Goal: Task Accomplishment & Management: Complete application form

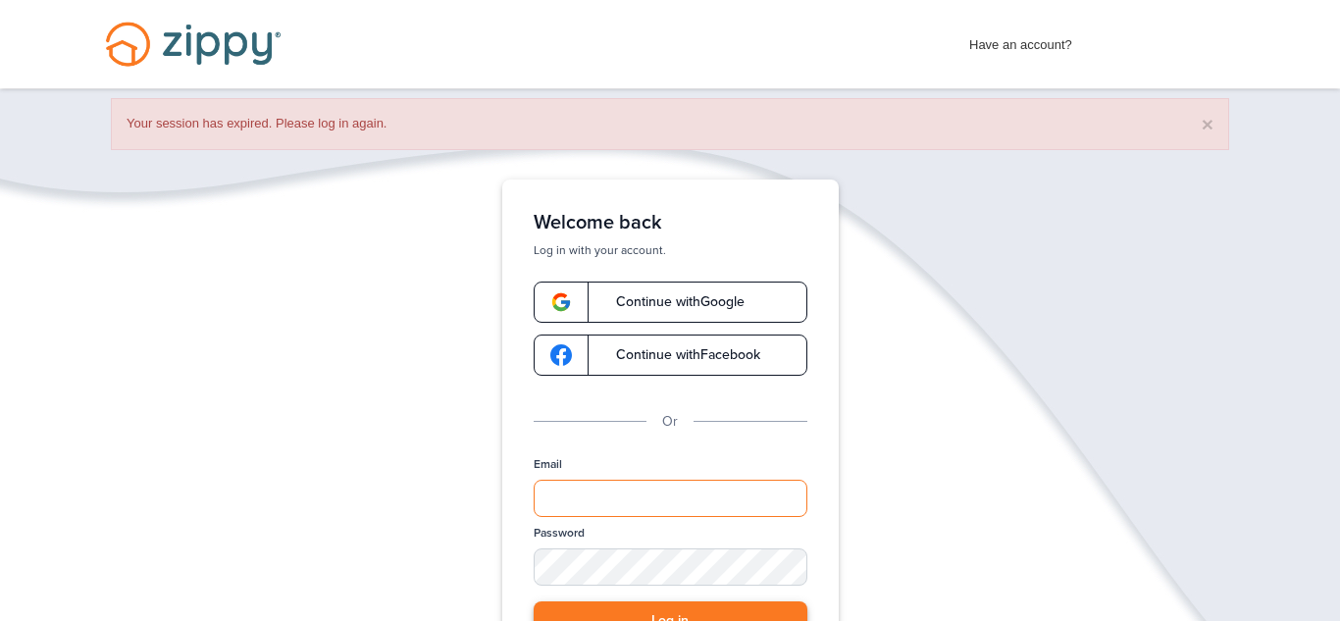
type input "**********"
click at [616, 607] on button "Log in" at bounding box center [671, 621] width 274 height 40
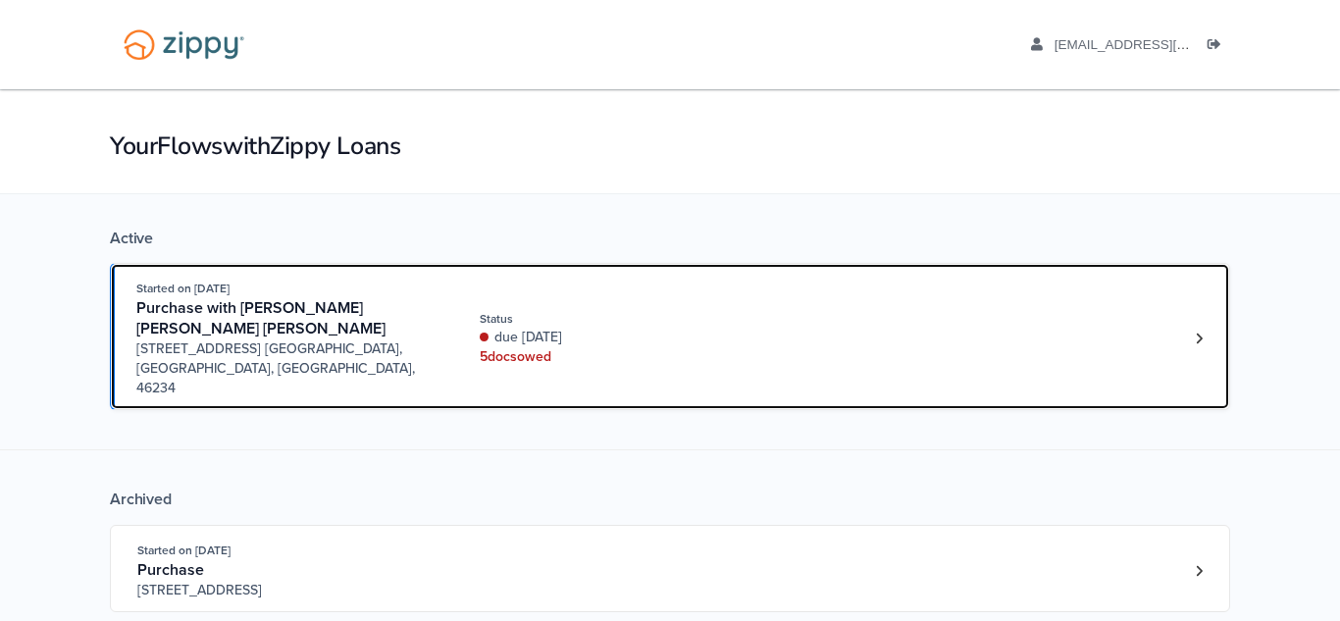
click at [945, 293] on div "Started on [DATE] Purchase with [PERSON_NAME] [PERSON_NAME] [PERSON_NAME] [STRE…" at bounding box center [660, 339] width 1048 height 120
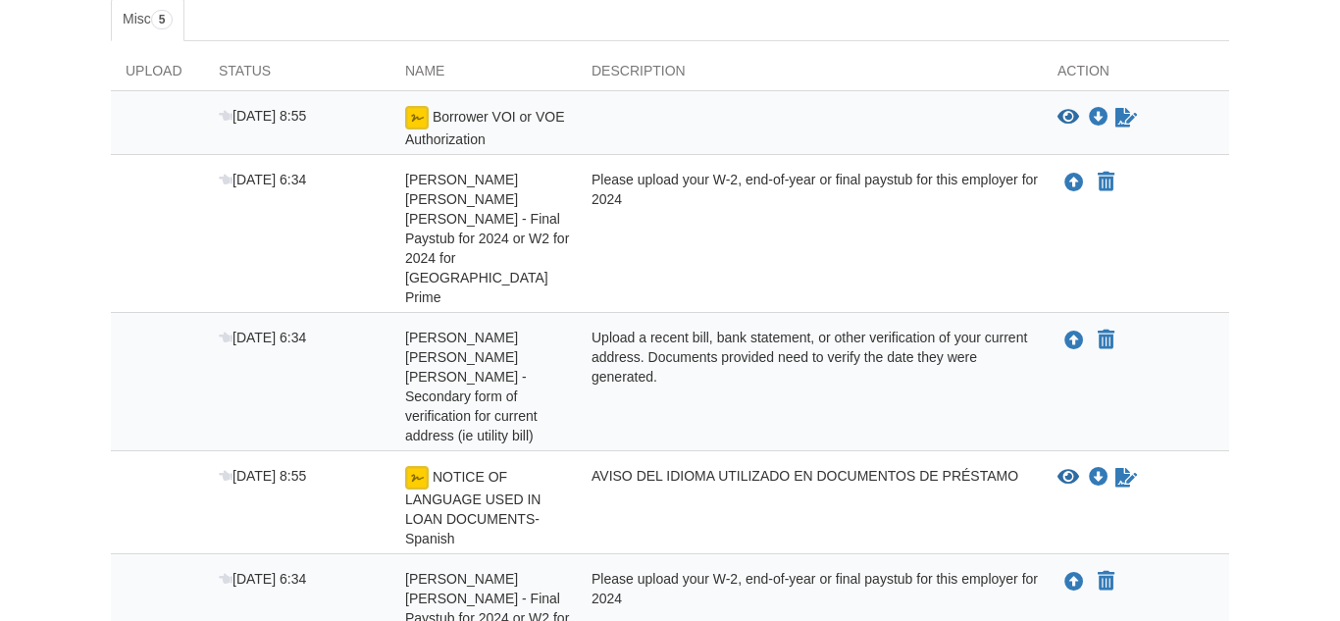
scroll to position [346, 0]
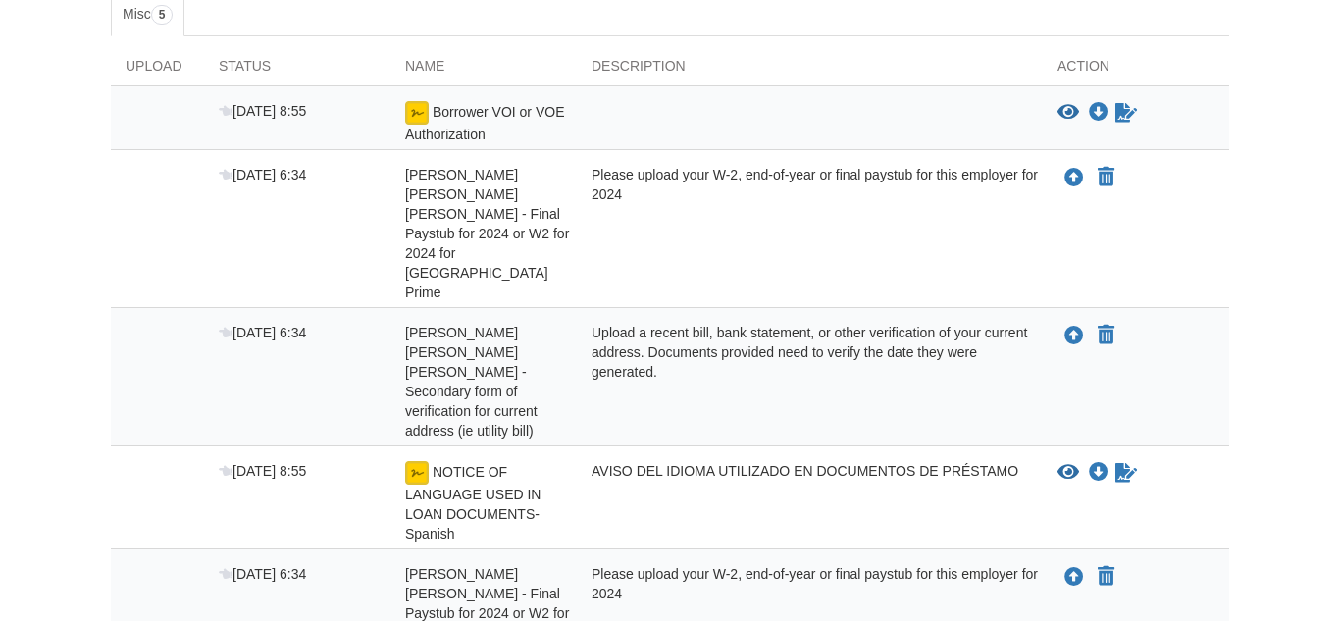
click at [1094, 70] on div "Action" at bounding box center [1136, 70] width 186 height 29
click at [1093, 71] on div "Action" at bounding box center [1136, 70] width 186 height 29
click at [957, 101] on div at bounding box center [810, 122] width 466 height 43
click at [482, 110] on span "Borrower VOI or VOE Authorization" at bounding box center [484, 123] width 159 height 38
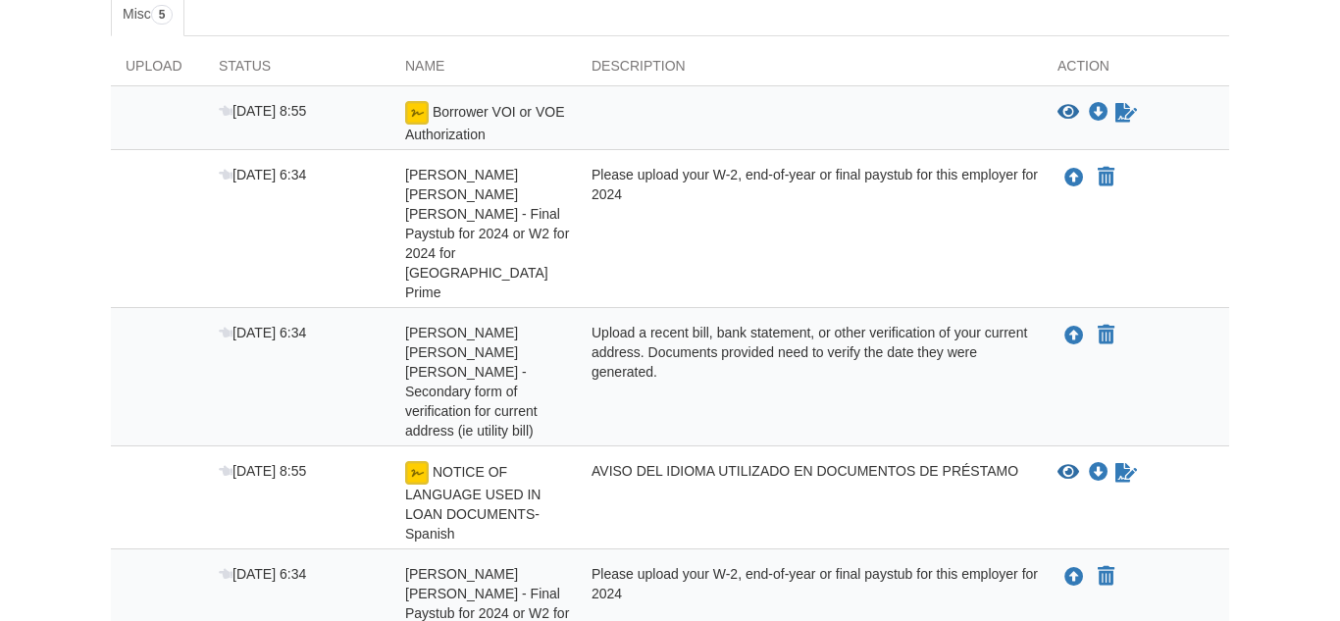
click at [482, 110] on span "Borrower VOI or VOE Authorization" at bounding box center [484, 123] width 159 height 38
click at [252, 128] on div "[DATE] 8:55" at bounding box center [297, 122] width 186 height 43
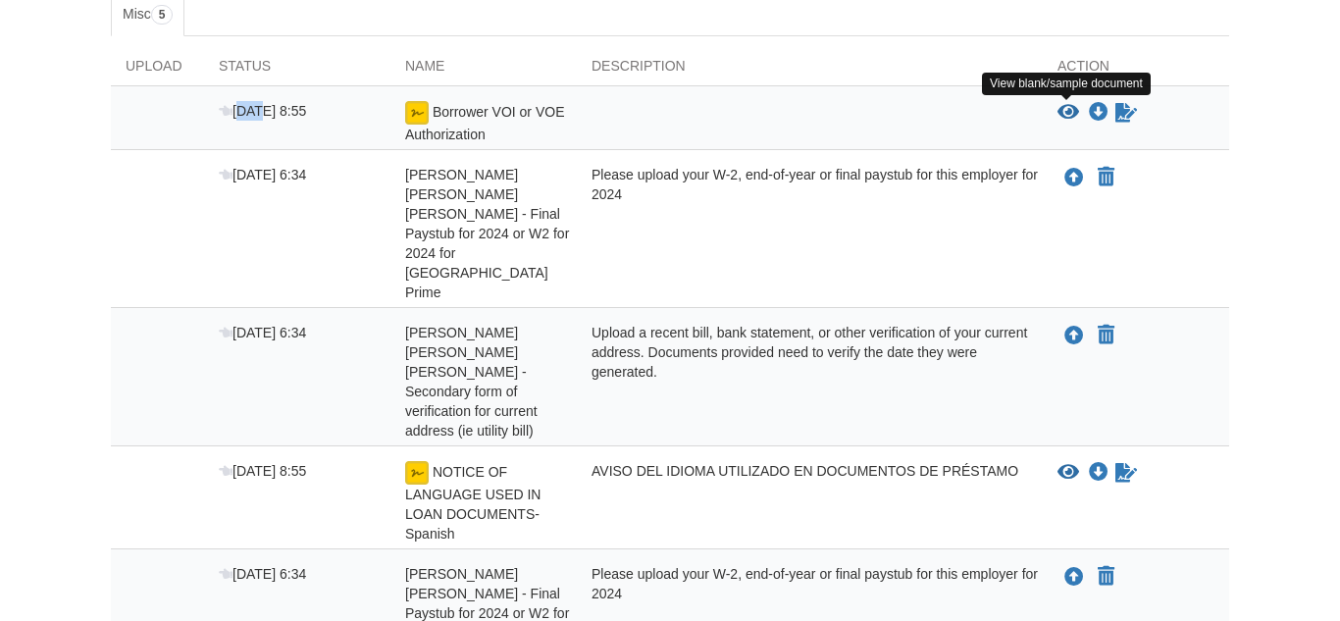
click at [1071, 114] on icon "View Borrower VOI or VOE Authorization" at bounding box center [1069, 113] width 22 height 20
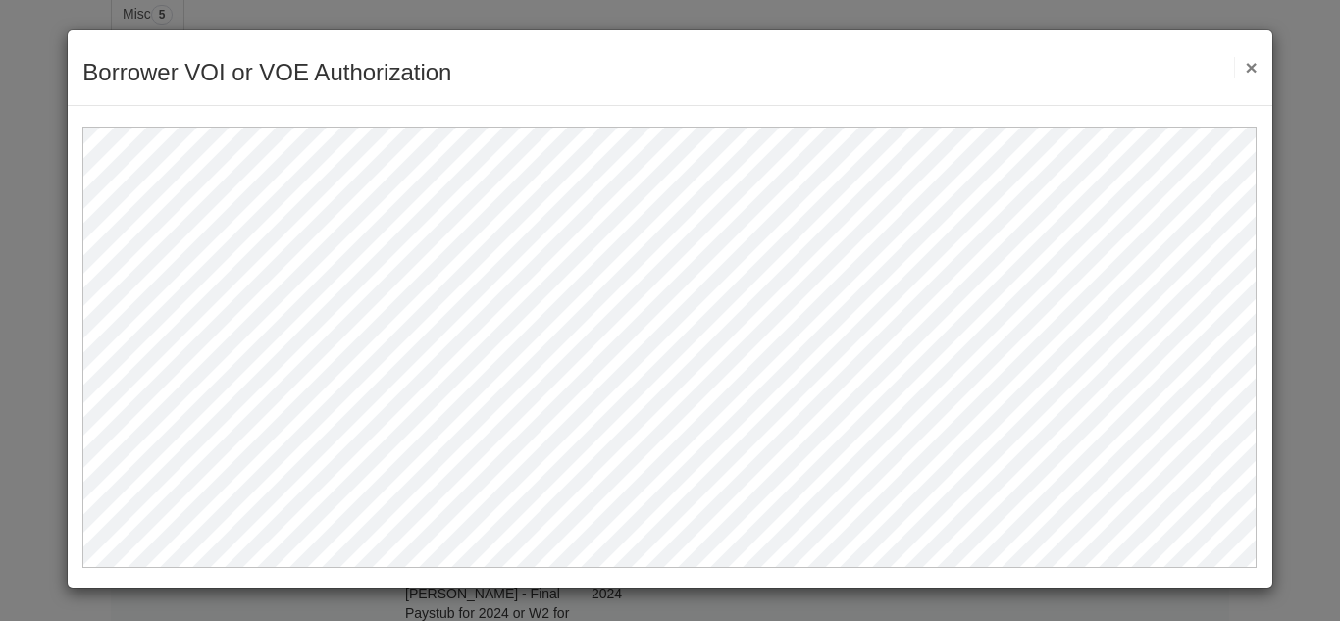
click at [1247, 64] on button "×" at bounding box center [1245, 67] width 23 height 21
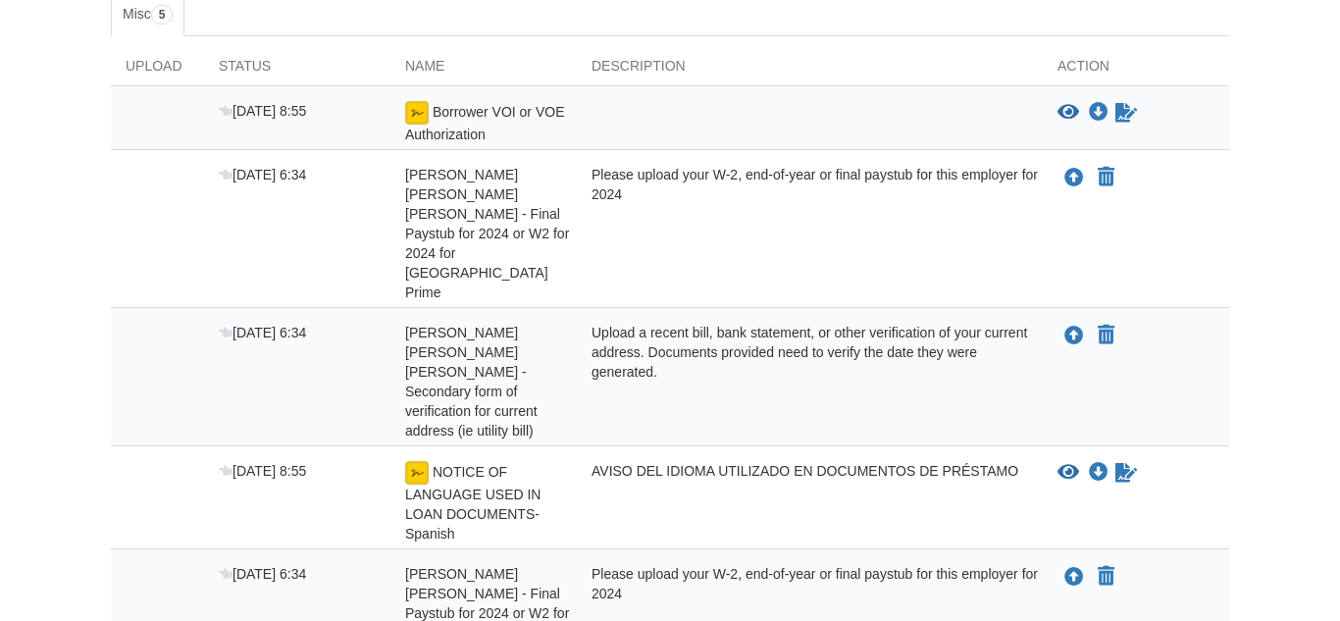
click at [1141, 107] on div "View blank/sample document View blank/sample document Download file/sample doc …" at bounding box center [1144, 113] width 172 height 24
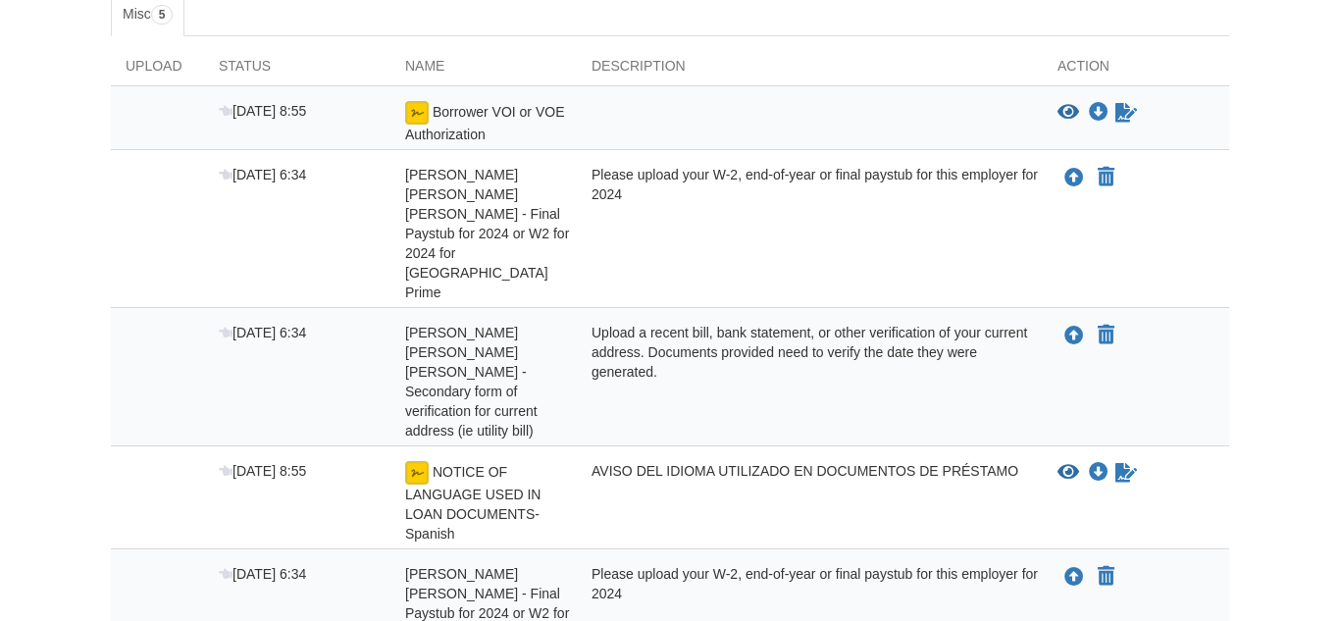
click at [1141, 107] on div "View blank/sample document View blank/sample document Download file/sample doc …" at bounding box center [1144, 113] width 172 height 24
click at [1140, 108] on div "View blank/sample document View blank/sample document Download file/sample doc …" at bounding box center [1144, 113] width 172 height 24
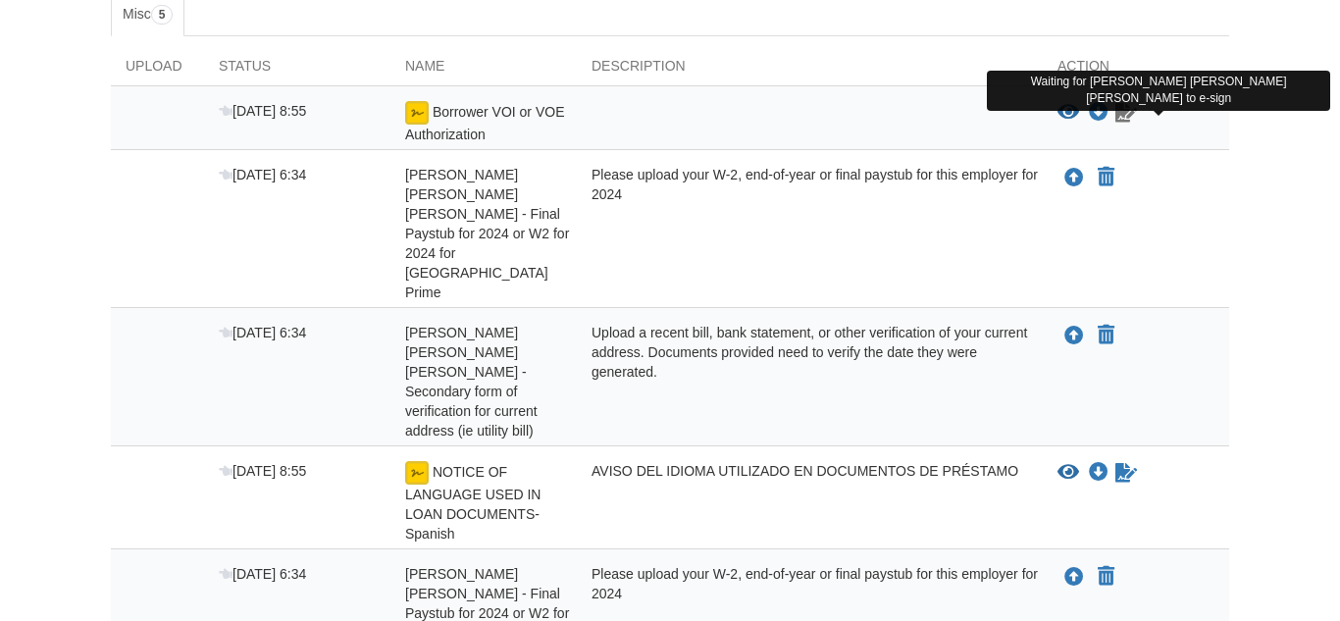
click at [1133, 103] on icon "Waiting for your co-borrower to e-sign" at bounding box center [1127, 113] width 22 height 20
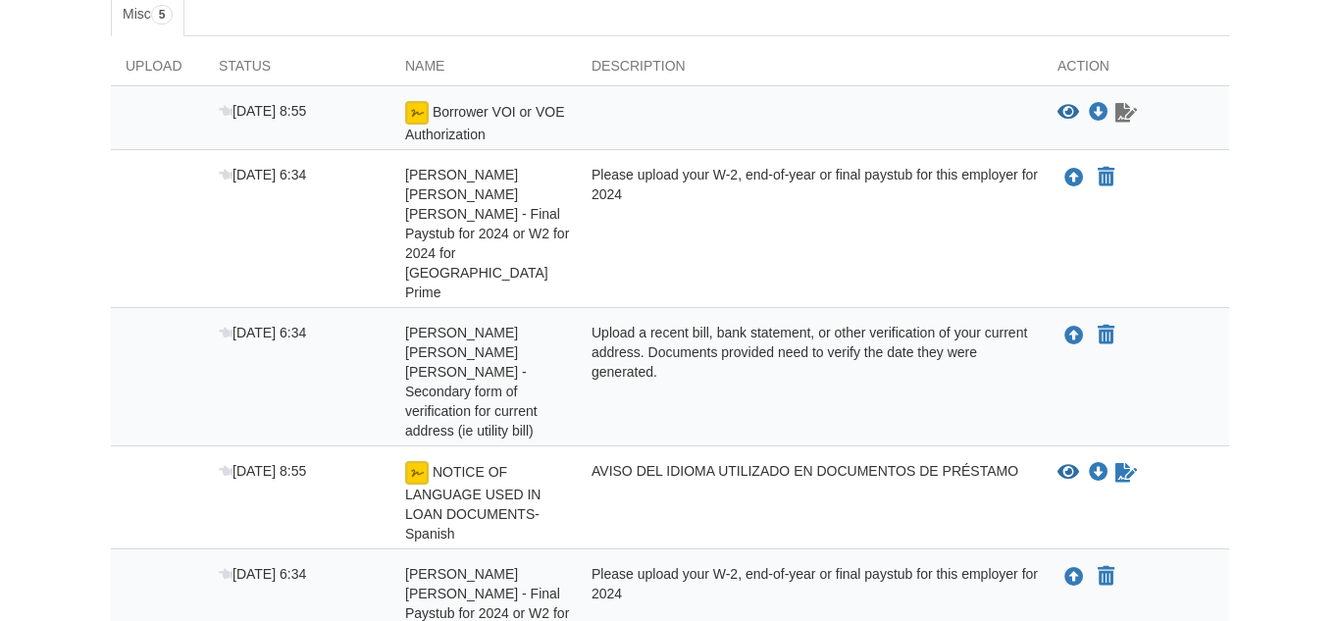
click at [1133, 103] on icon "Waiting for your co-borrower to e-sign" at bounding box center [1127, 113] width 22 height 20
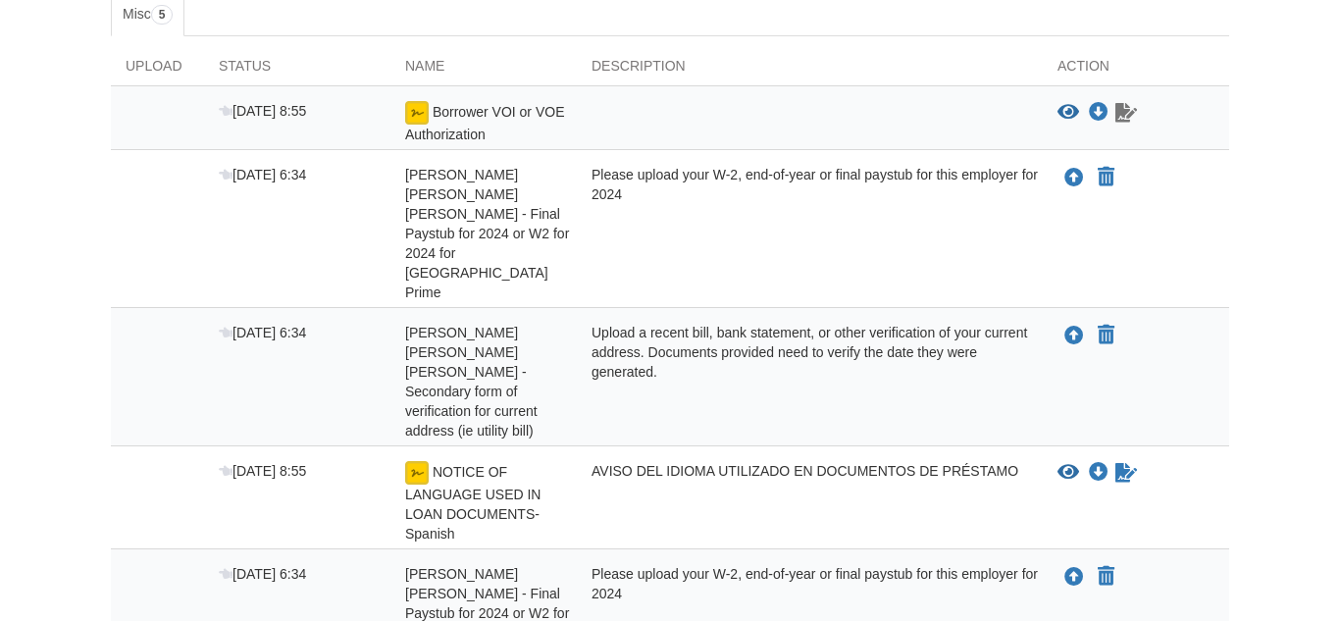
click at [1133, 103] on icon "Waiting for your co-borrower to e-sign" at bounding box center [1127, 113] width 22 height 20
click at [1125, 112] on icon "Waiting for your co-borrower to e-sign" at bounding box center [1127, 113] width 22 height 20
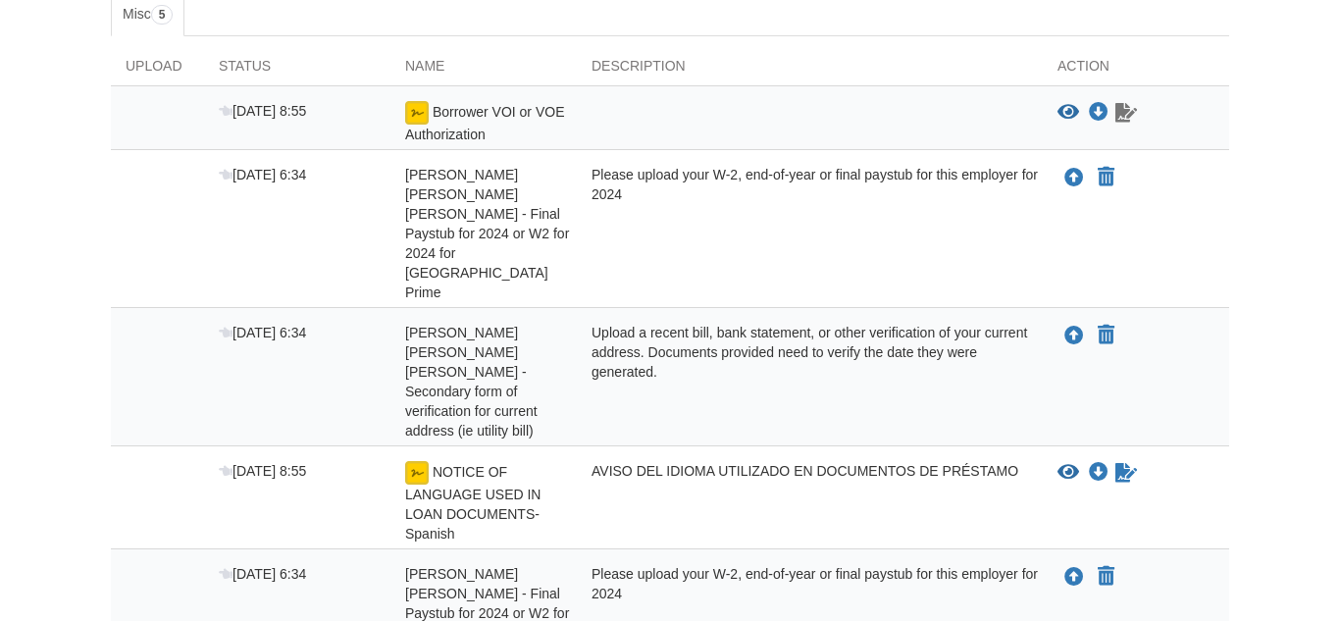
click at [1125, 112] on icon "Waiting for your co-borrower to e-sign" at bounding box center [1127, 113] width 22 height 20
click at [1124, 112] on icon "Waiting for your co-borrower to e-sign" at bounding box center [1127, 113] width 22 height 20
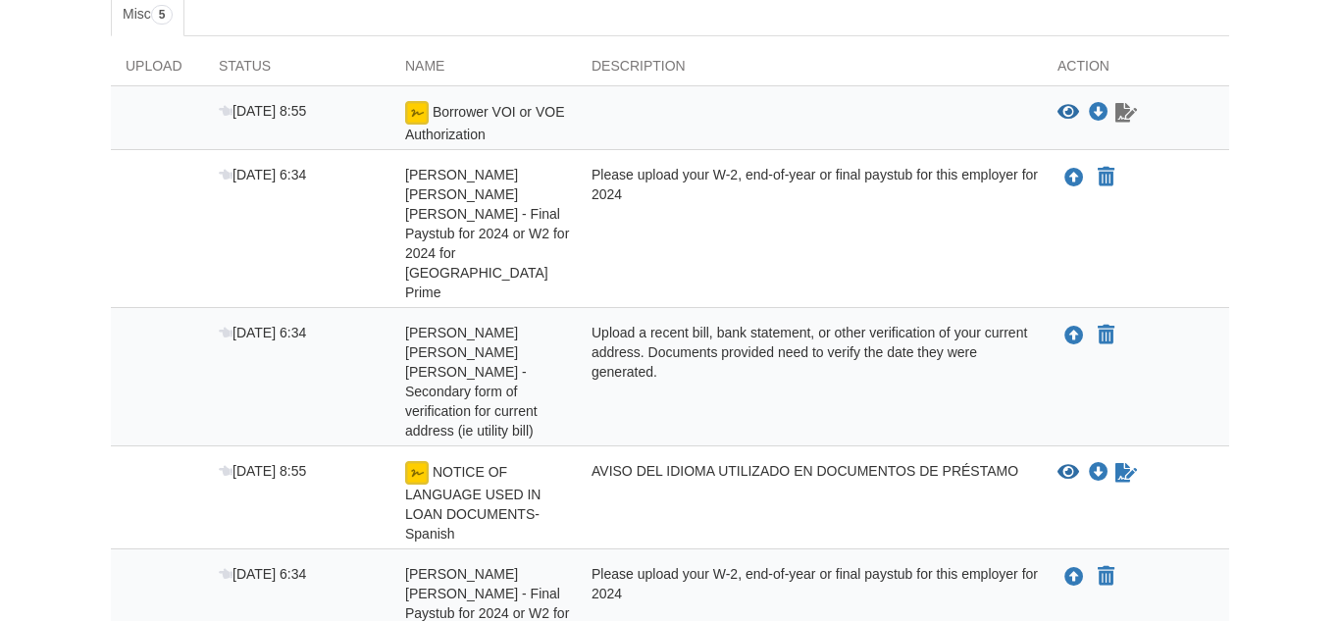
click at [1124, 111] on icon "Waiting for your co-borrower to e-sign" at bounding box center [1127, 113] width 22 height 20
click at [1124, 109] on icon "Waiting for your co-borrower to e-sign" at bounding box center [1127, 113] width 22 height 20
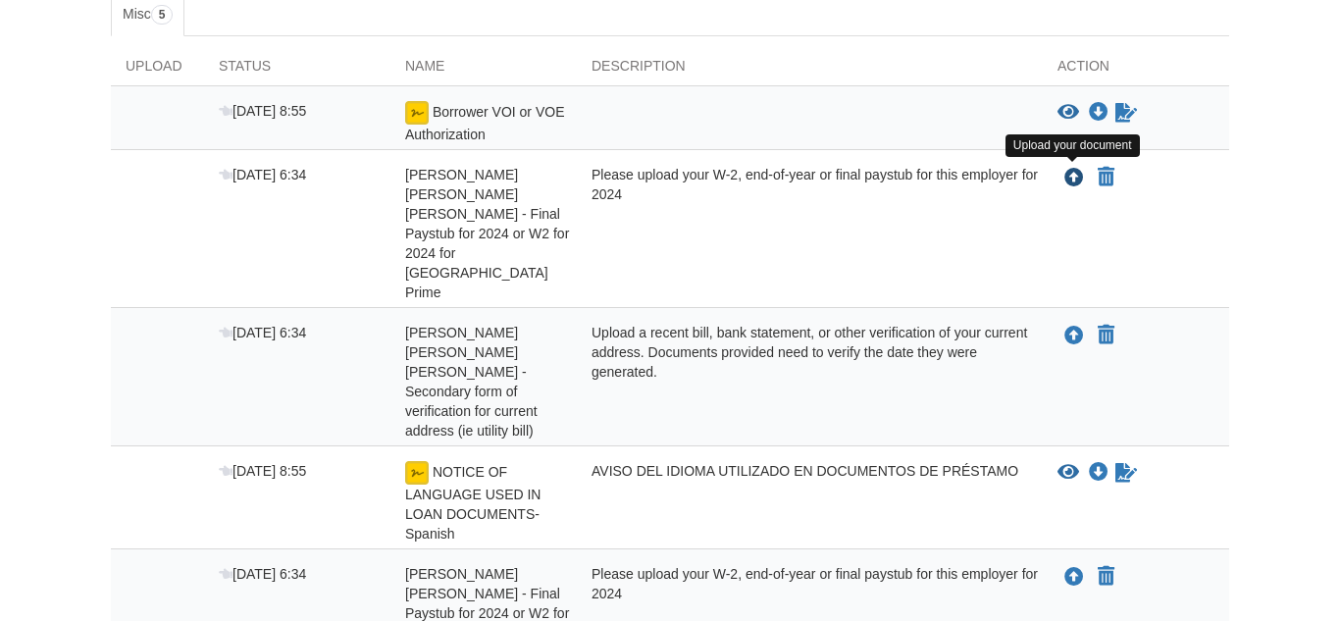
click at [1074, 179] on icon "Upload Kevin Michael sanchez daza - Final Paystub for 2024 or W2 for 2024 for C…" at bounding box center [1075, 179] width 20 height 20
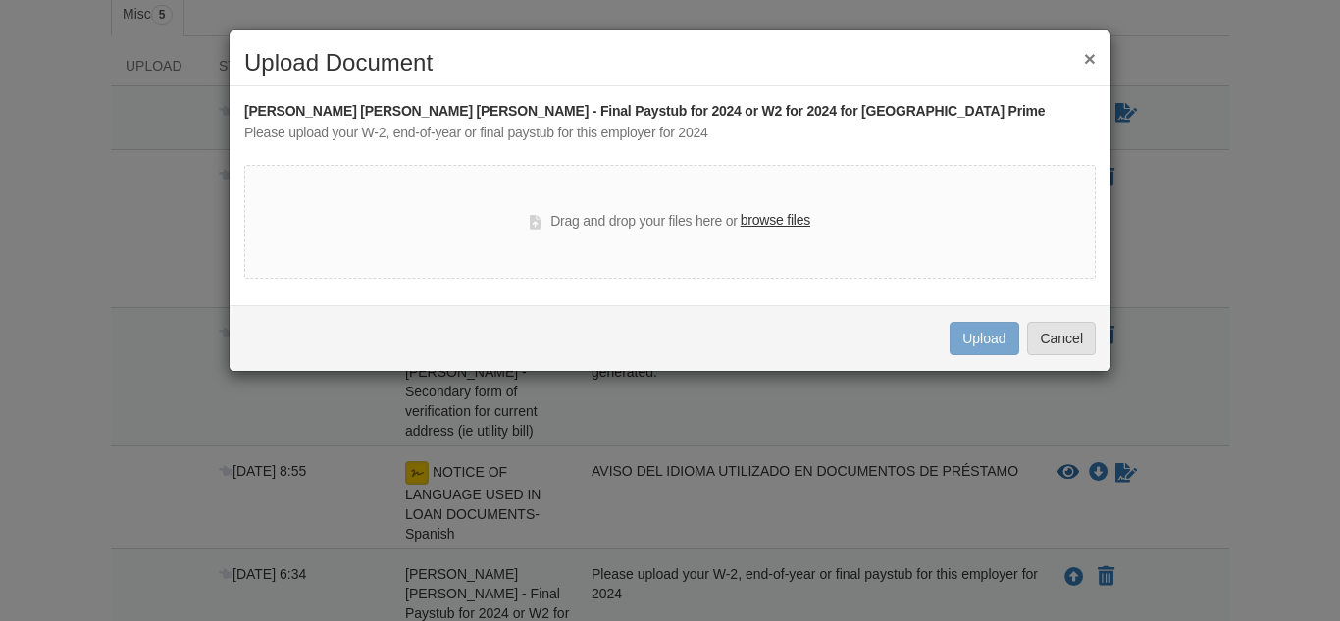
click at [1075, 181] on div "Drag and drop your files here or browse files" at bounding box center [670, 222] width 852 height 114
click at [797, 220] on label "browse files" at bounding box center [776, 221] width 70 height 22
click at [0, 0] on input "browse files" at bounding box center [0, 0] width 0 height 0
click at [521, 271] on div "Drag and drop your files here or browse files" at bounding box center [670, 222] width 852 height 114
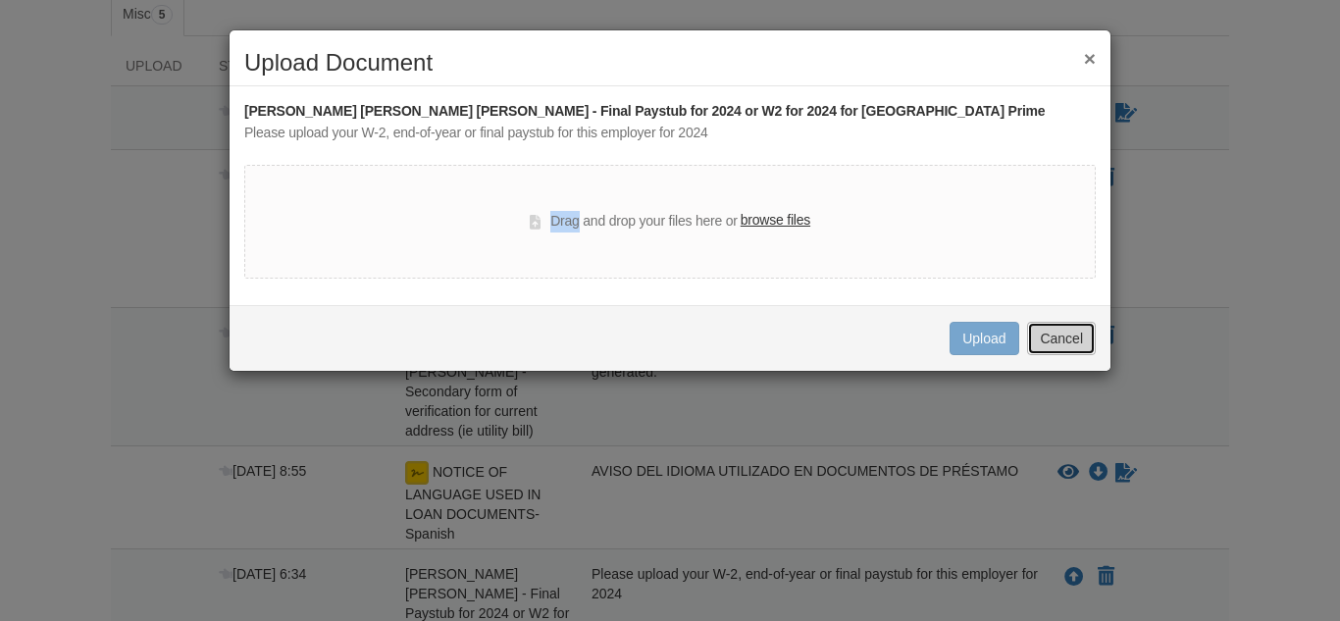
click at [1065, 346] on button "Cancel" at bounding box center [1061, 338] width 69 height 33
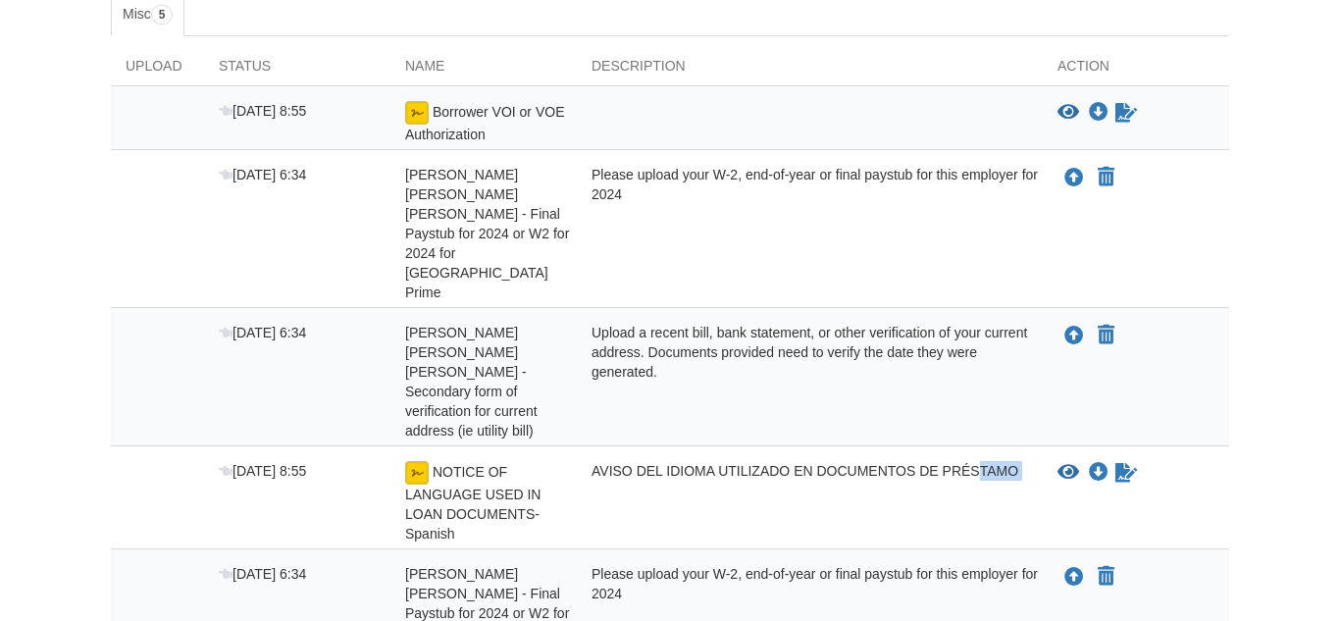
drag, startPoint x: 1117, startPoint y: 381, endPoint x: 921, endPoint y: 396, distance: 195.9
click at [921, 461] on div "[DATE] 8:55 NOTICE OF LANGUAGE USED IN LOAN DOCUMENTS-Spanish AVISO DEL IDIOMA …" at bounding box center [670, 502] width 1119 height 82
click at [921, 461] on div "AVISO DEL IDIOMA UTILIZADO EN DOCUMENTOS DE PRÉSTAMO" at bounding box center [810, 502] width 466 height 82
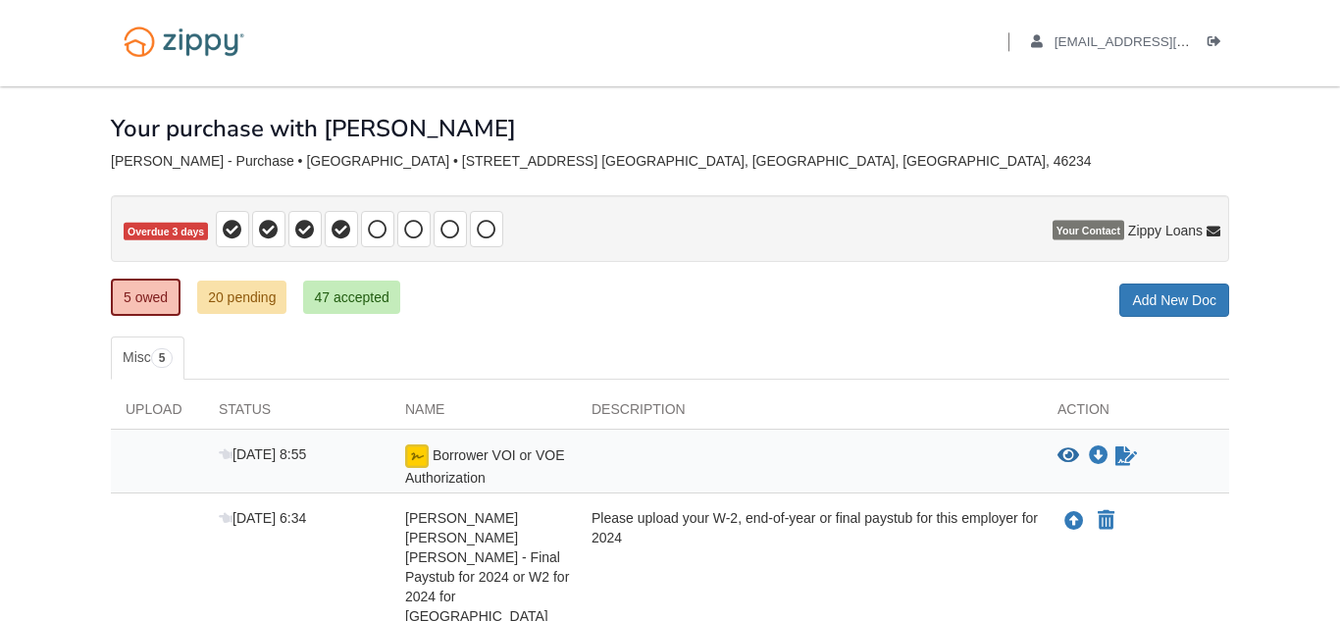
scroll to position [0, 0]
